Goal: Task Accomplishment & Management: Complete application form

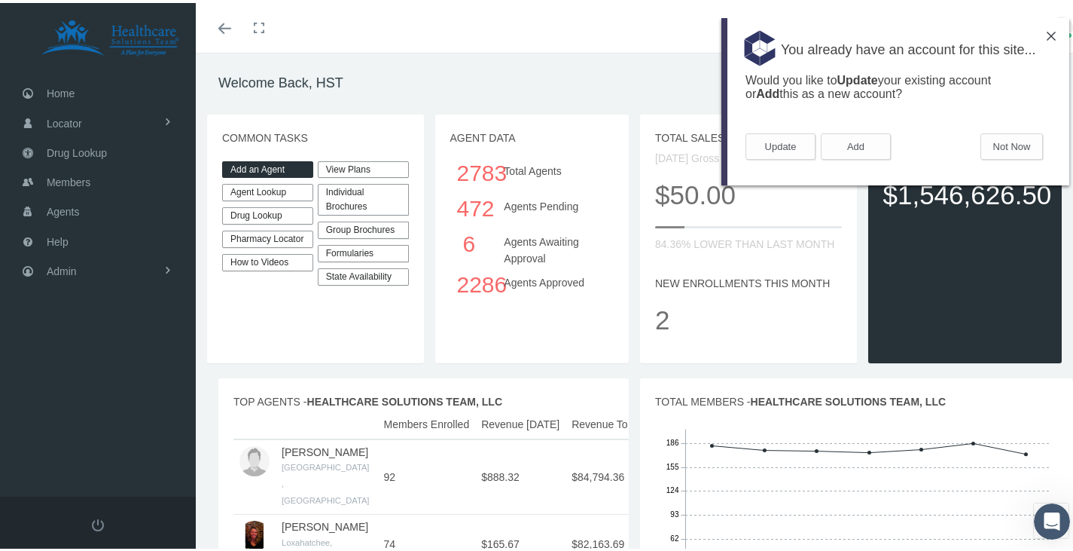
click at [1054, 41] on div "You already have an account for this site..." at bounding box center [896, 45] width 348 height 56
click at [1047, 32] on img at bounding box center [1051, 35] width 9 height 9
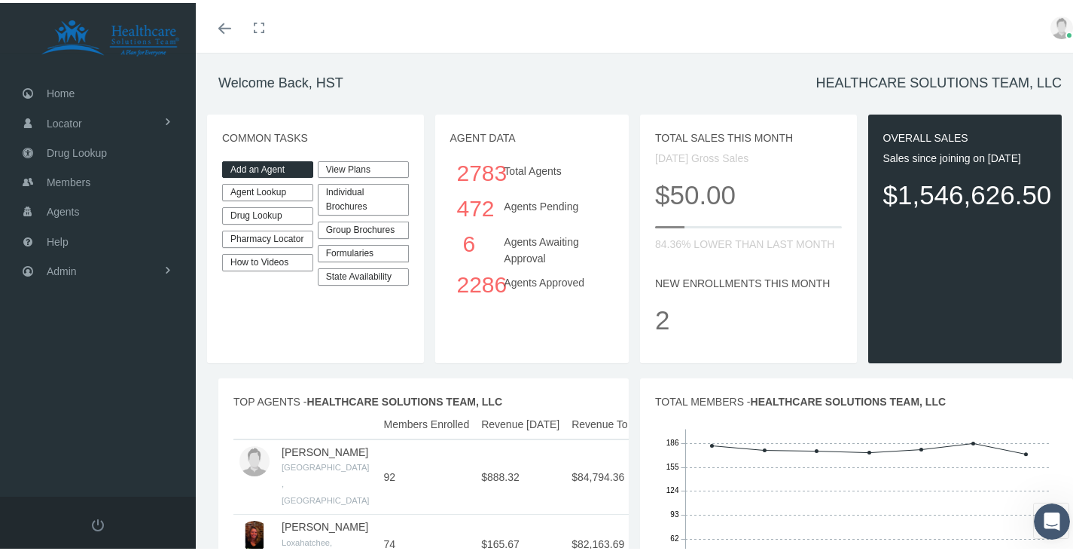
click at [252, 166] on link "Add an Agent" at bounding box center [267, 166] width 91 height 17
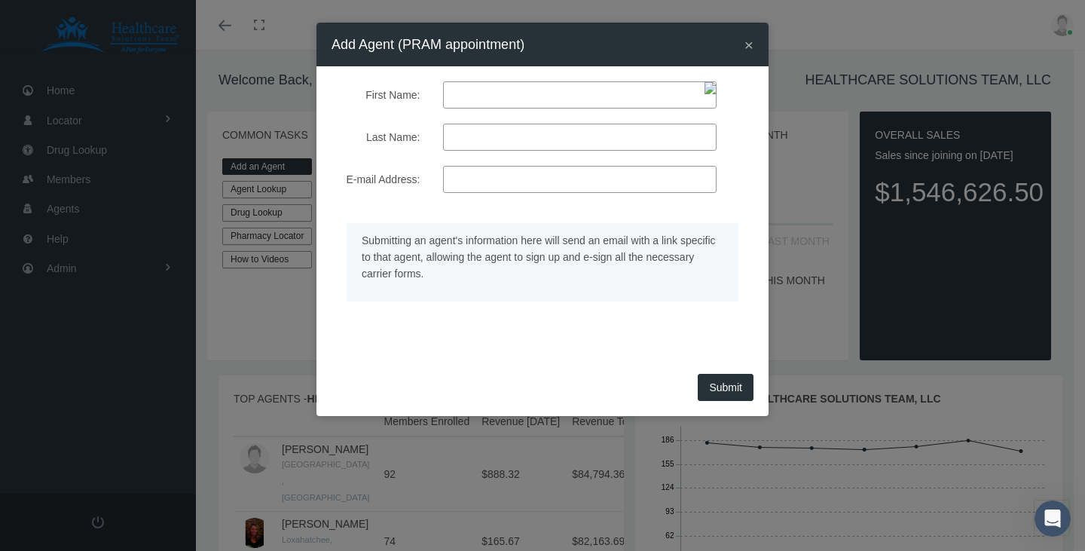
click at [485, 90] on input "First Name:" at bounding box center [579, 94] width 273 height 27
paste input "[PERSON_NAME]"
type input "[PERSON_NAME]"
click at [476, 140] on input "Last Name:" at bounding box center [579, 137] width 273 height 27
type input "HOOD"
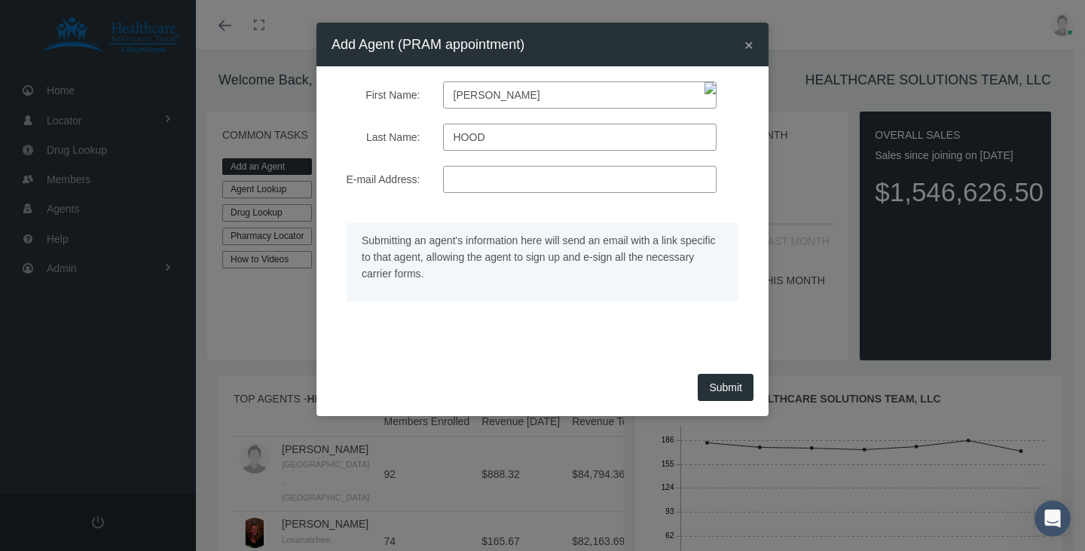
click at [485, 194] on form "First Name: [PERSON_NAME] Last Name: HOOD E-mail Address: Submitting an agent's…" at bounding box center [542, 210] width 422 height 258
click at [484, 182] on input "E-mail Address:" at bounding box center [579, 179] width 273 height 27
paste input "[EMAIL_ADDRESS][DOMAIN_NAME]"
click at [733, 388] on div "Submit" at bounding box center [542, 392] width 452 height 47
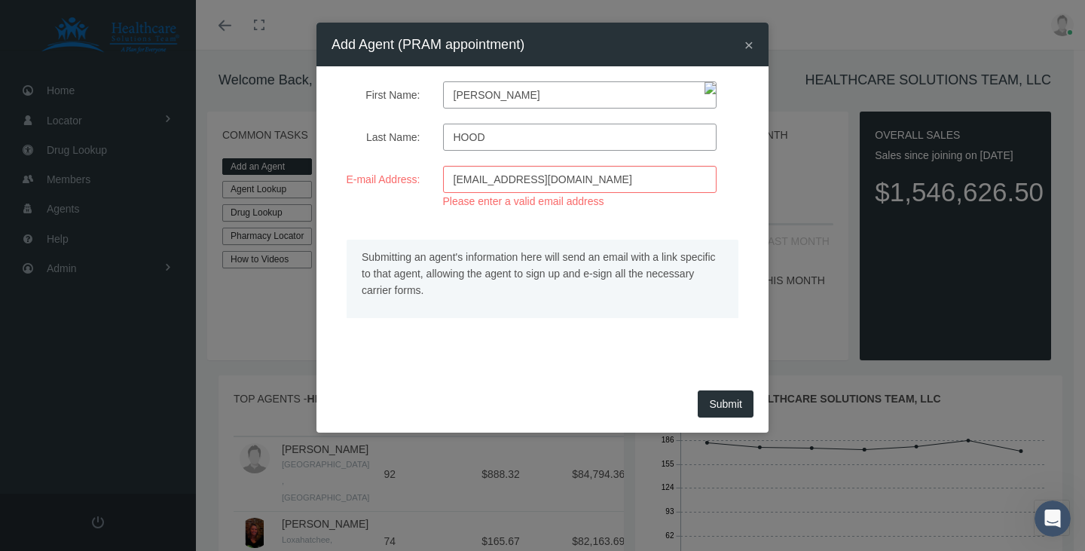
click at [457, 176] on input "[EMAIL_ADDRESS][DOMAIN_NAME]" at bounding box center [579, 179] width 273 height 27
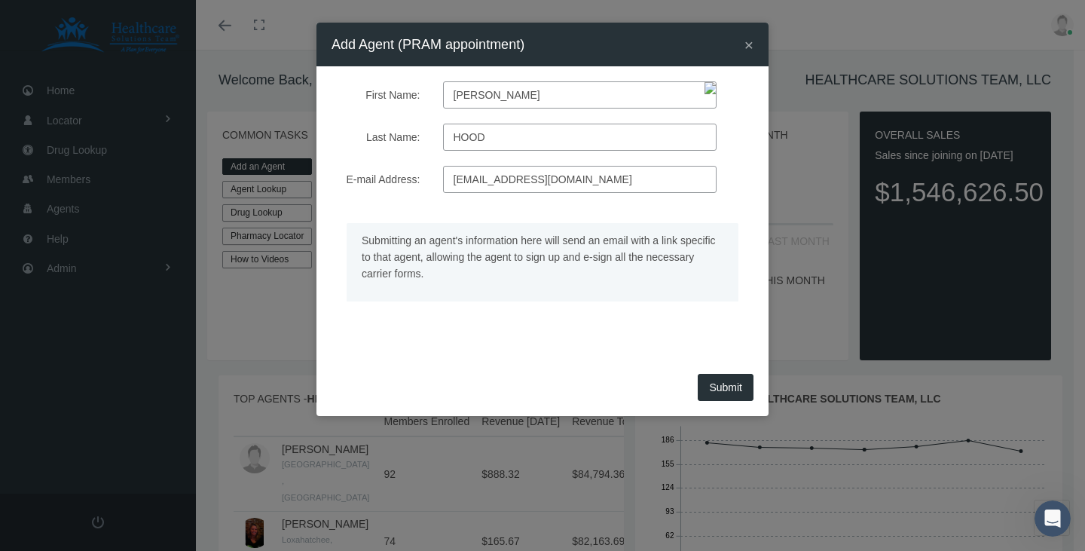
type input "[EMAIL_ADDRESS][DOMAIN_NAME]"
click at [719, 390] on button "Submit" at bounding box center [725, 387] width 56 height 27
